Goal: Task Accomplishment & Management: Manage account settings

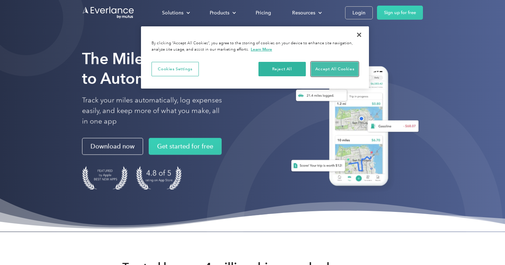
click at [336, 65] on button "Accept All Cookies" at bounding box center [334, 69] width 47 height 15
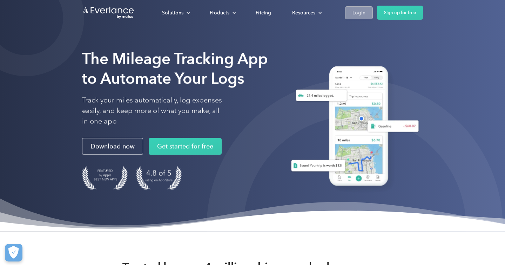
click at [365, 16] on link "Login" at bounding box center [359, 12] width 28 height 13
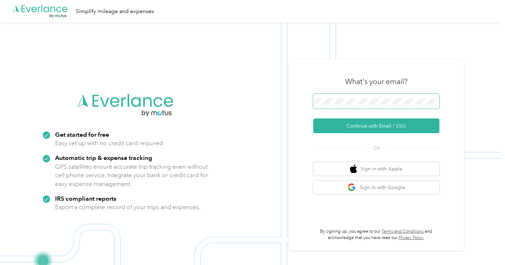
click at [349, 98] on span at bounding box center [376, 101] width 126 height 15
click at [352, 104] on span at bounding box center [376, 101] width 126 height 15
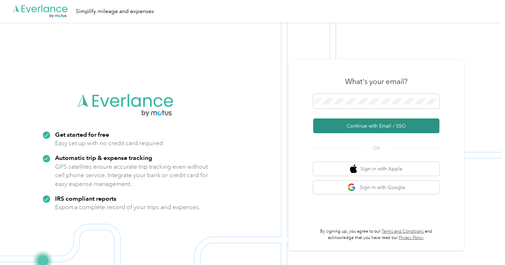
click at [363, 128] on button "Continue with Email / SSO" at bounding box center [376, 125] width 126 height 15
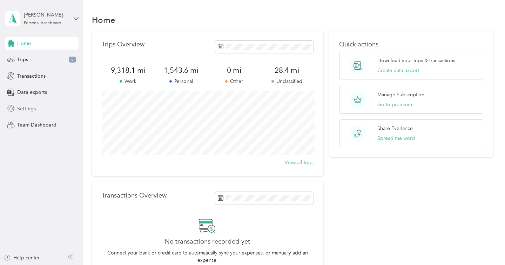
click at [47, 110] on div "Settings" at bounding box center [42, 108] width 74 height 13
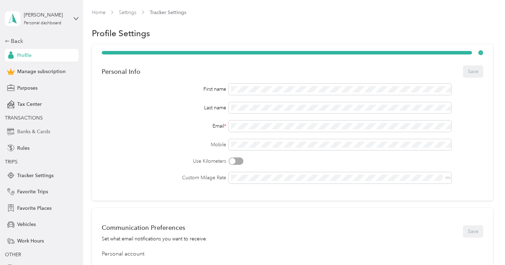
click at [42, 131] on span "Banks & Cards" at bounding box center [33, 131] width 33 height 7
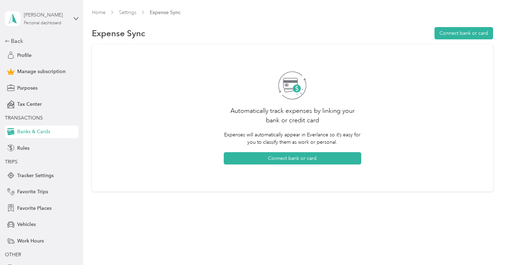
click at [47, 20] on div "[PERSON_NAME] Personal dashboard" at bounding box center [46, 18] width 44 height 14
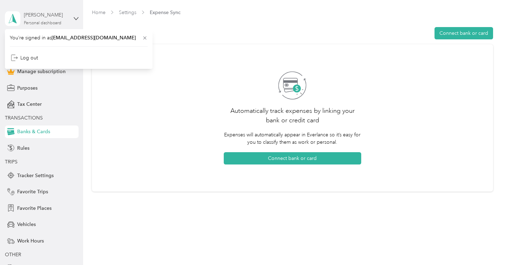
click at [47, 20] on div "[PERSON_NAME] Personal dashboard" at bounding box center [46, 18] width 44 height 14
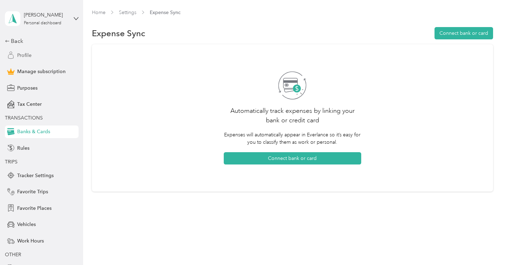
click at [26, 51] on div "Profile" at bounding box center [42, 55] width 74 height 13
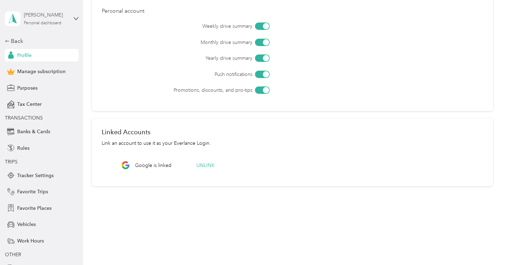
click at [49, 20] on div "[PERSON_NAME] Personal dashboard" at bounding box center [46, 18] width 44 height 14
click at [172, 29] on label "Weekly drive summary" at bounding box center [197, 25] width 112 height 7
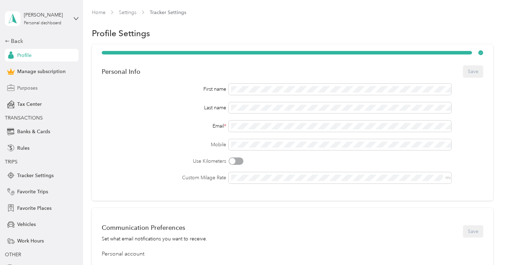
click at [33, 87] on span "Purposes" at bounding box center [27, 87] width 20 height 7
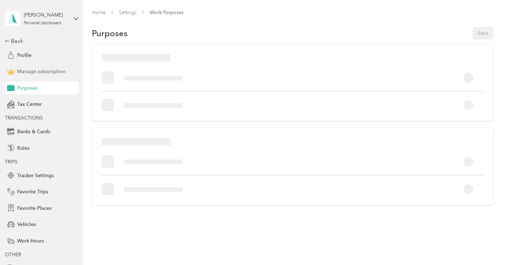
click at [32, 73] on span "Manage subscription" at bounding box center [41, 71] width 48 height 7
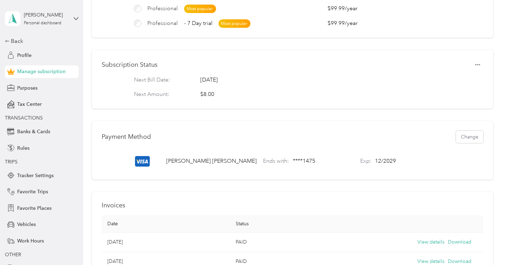
scroll to position [151, 0]
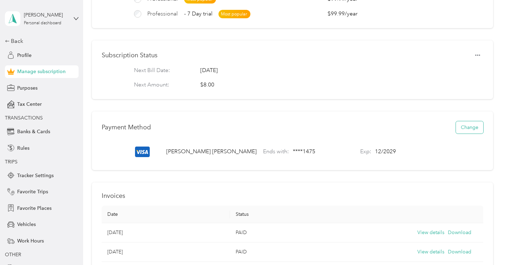
click at [483, 127] on button "Change" at bounding box center [469, 127] width 27 height 12
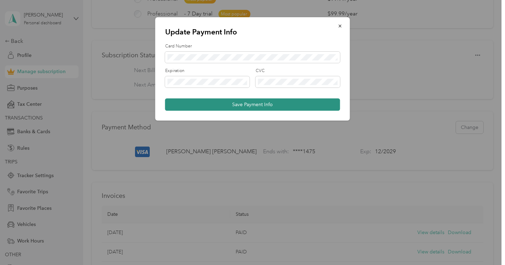
click at [294, 108] on button "Save Payment Info" at bounding box center [252, 104] width 175 height 12
